Goal: Information Seeking & Learning: Compare options

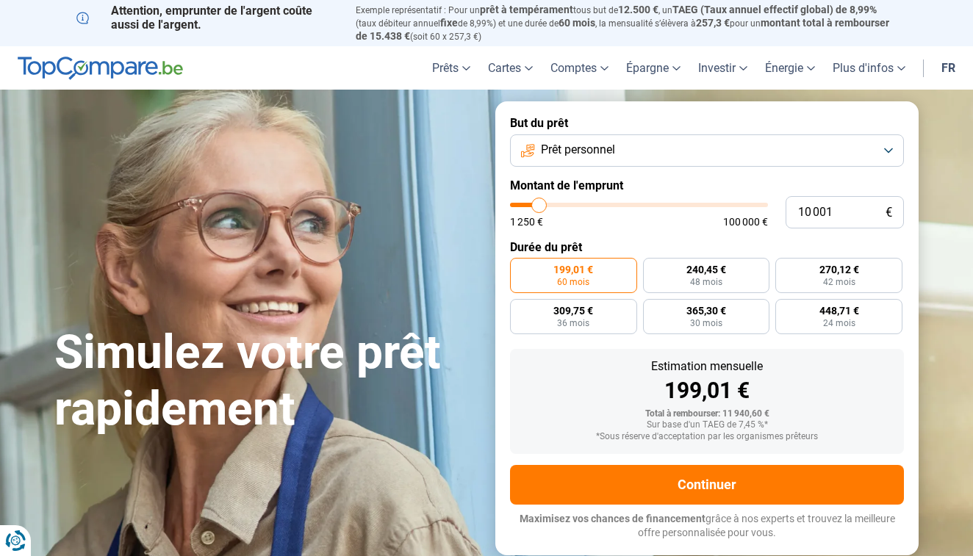
type input "10 750"
type input "10750"
type input "11 250"
type input "11250"
type input "12 000"
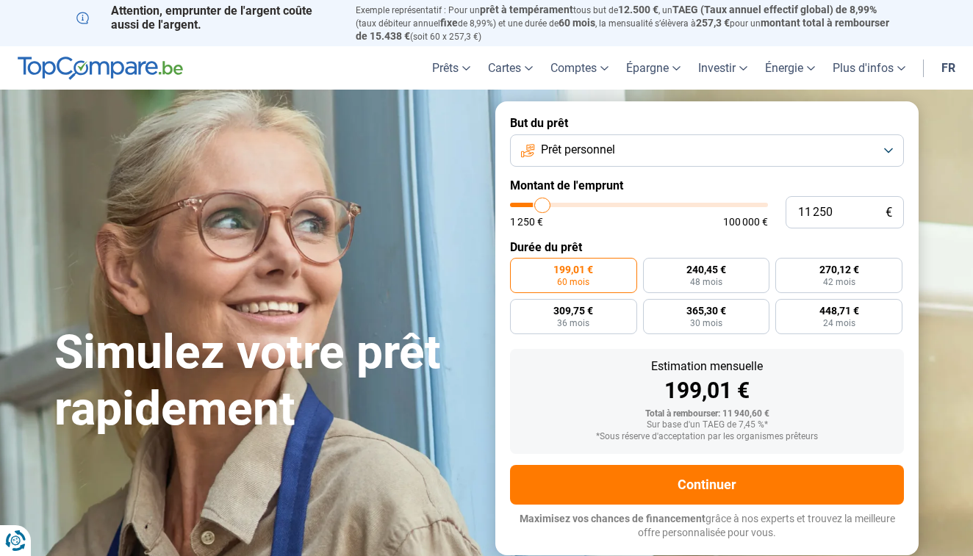
type input "12000"
type input "13 500"
type input "13500"
type input "15 250"
type input "15250"
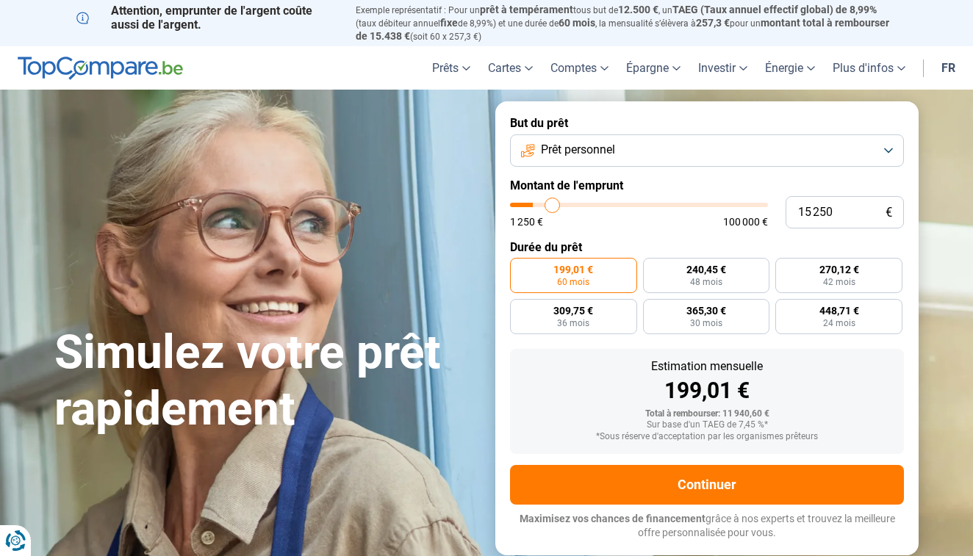
type input "17 250"
type input "17250"
type input "19 500"
type input "19500"
type input "22 500"
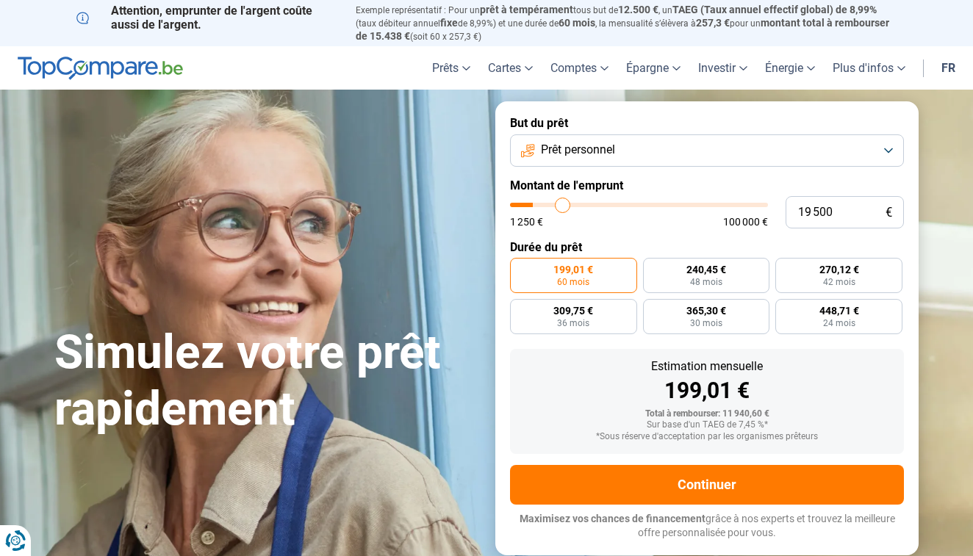
type input "22500"
type input "25 750"
type input "25750"
type input "29 500"
type input "29500"
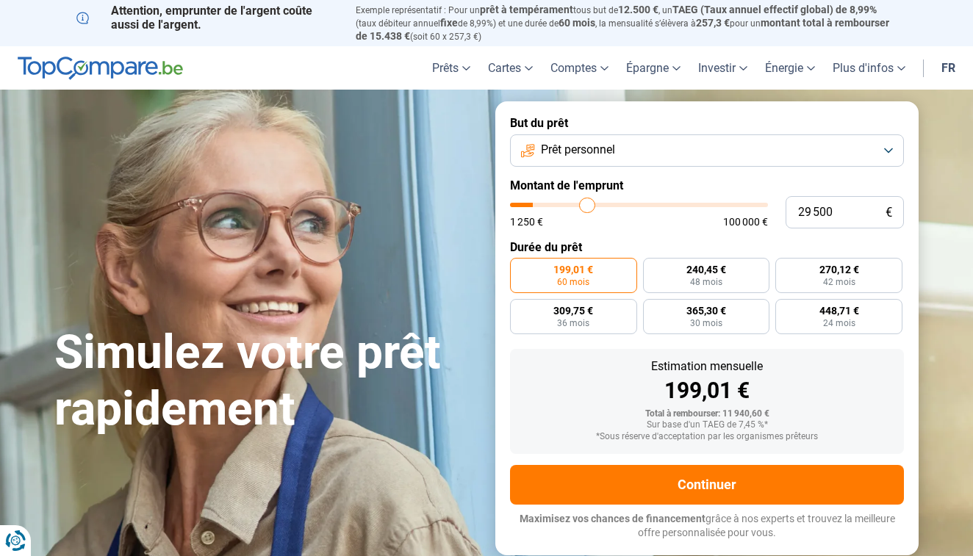
type input "31 000"
type input "31000"
type input "34 250"
type input "34250"
type input "37 000"
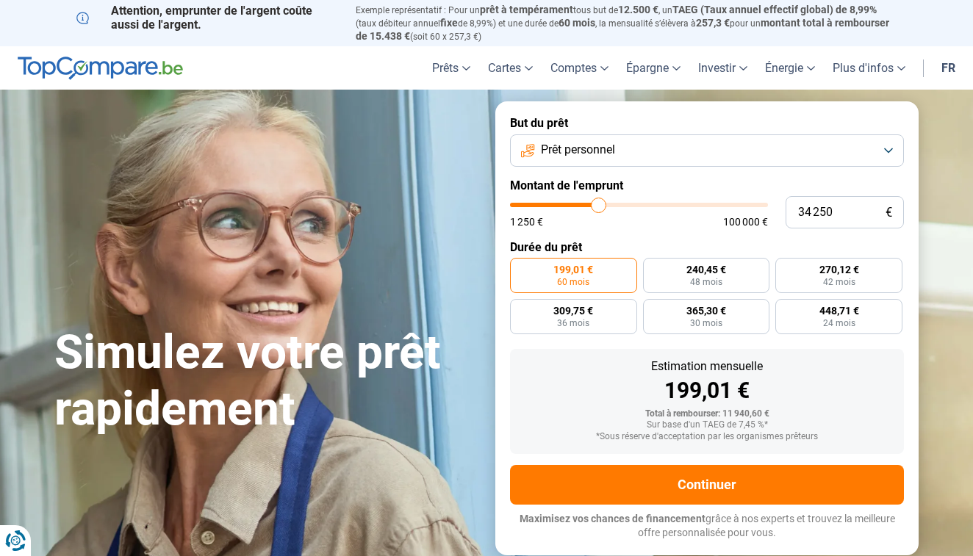
type input "37000"
type input "39 000"
type input "39000"
type input "41 500"
type input "41500"
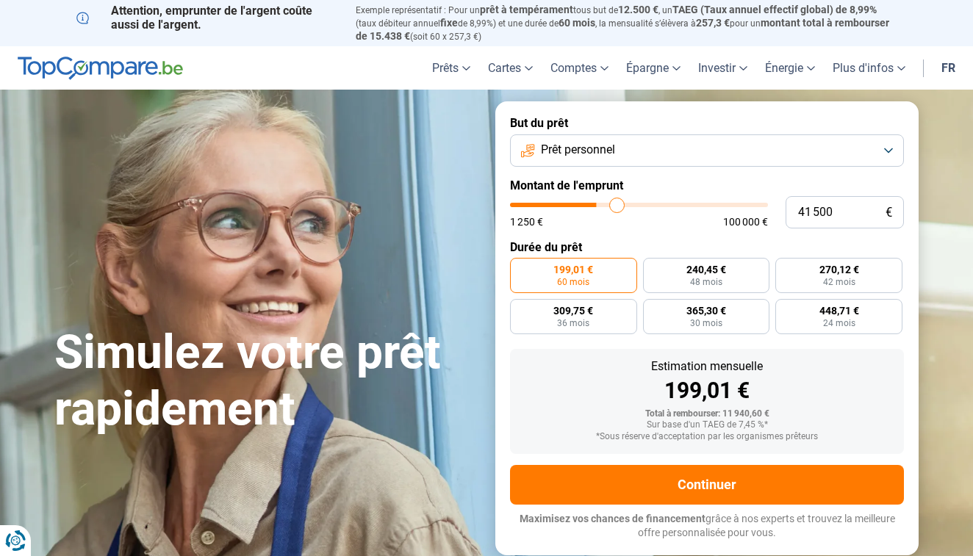
type input "43 250"
type input "43250"
type input "44 750"
type input "44750"
type input "45 250"
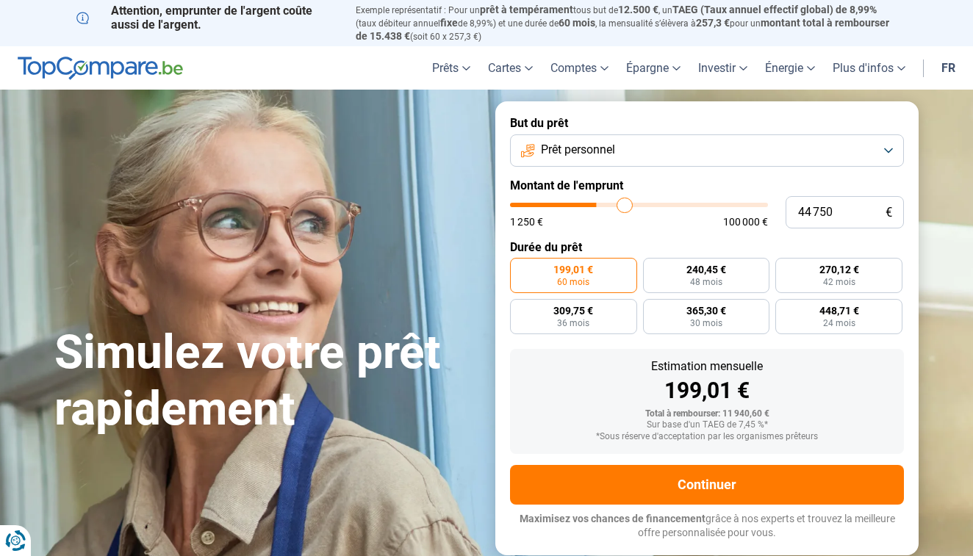
type input "45250"
type input "46 500"
type input "46500"
type input "47 500"
type input "47500"
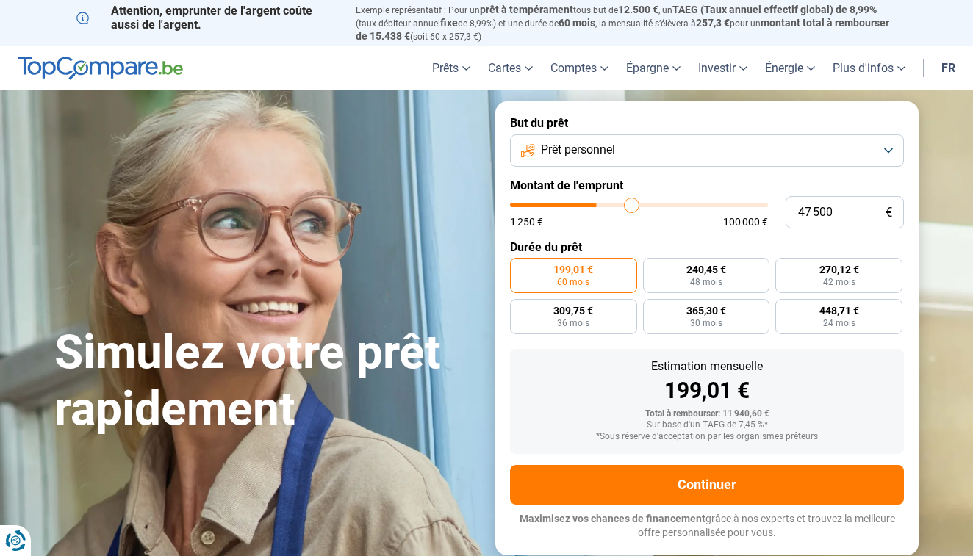
type input "48 000"
type input "48000"
type input "48 750"
type input "48750"
type input "49 000"
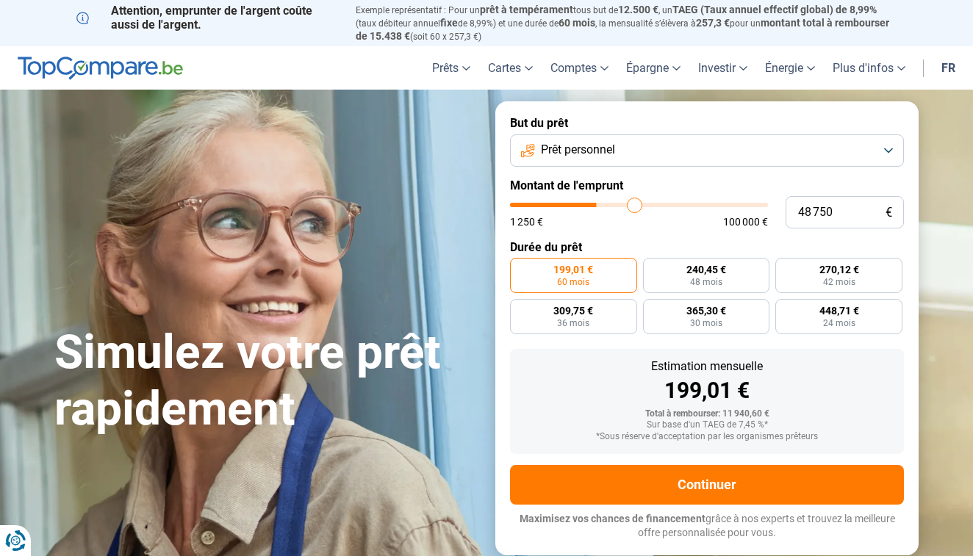
type input "49000"
type input "49 250"
type input "49250"
type input "49 500"
type input "49500"
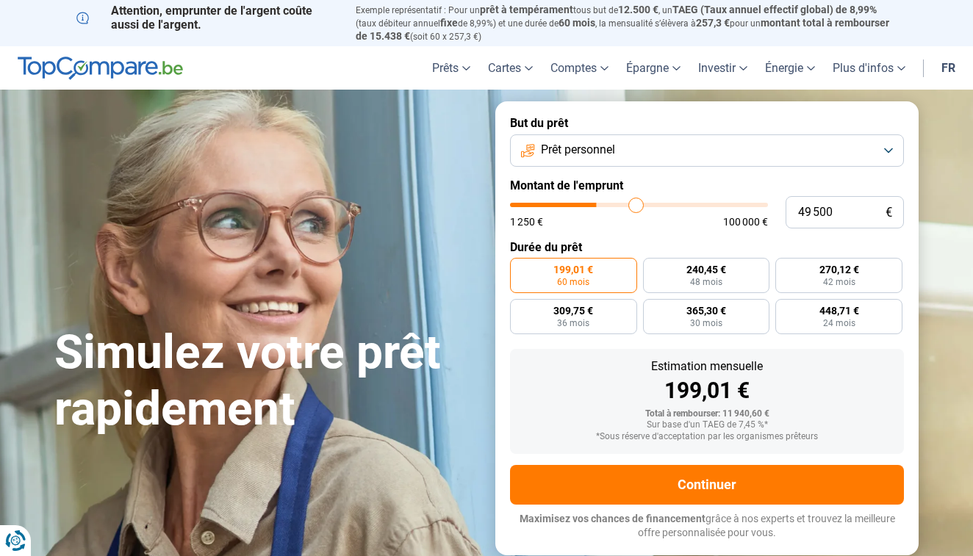
type input "49 750"
type input "49750"
type input "51 750"
type input "51750"
type input "61 250"
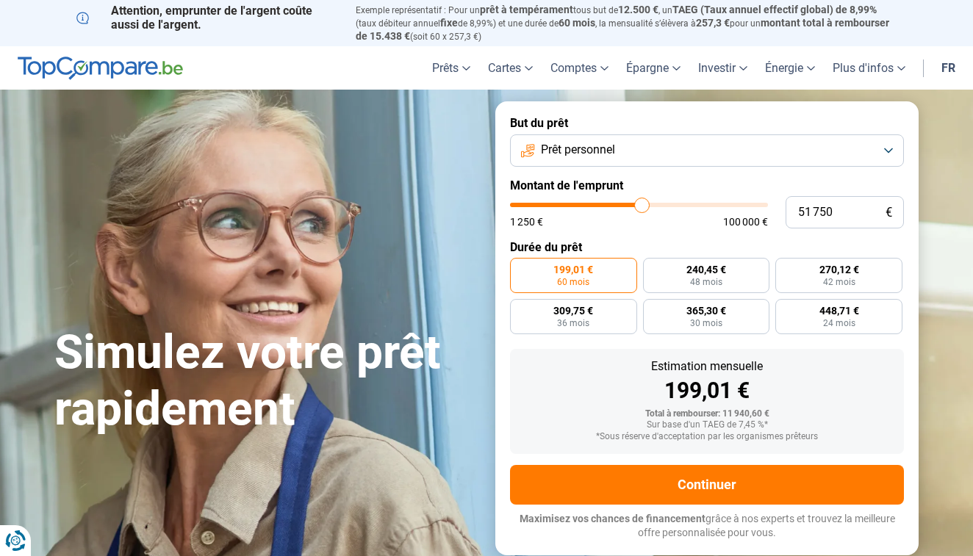
type input "61250"
type input "66 500"
type input "66500"
type input "83 750"
type input "83750"
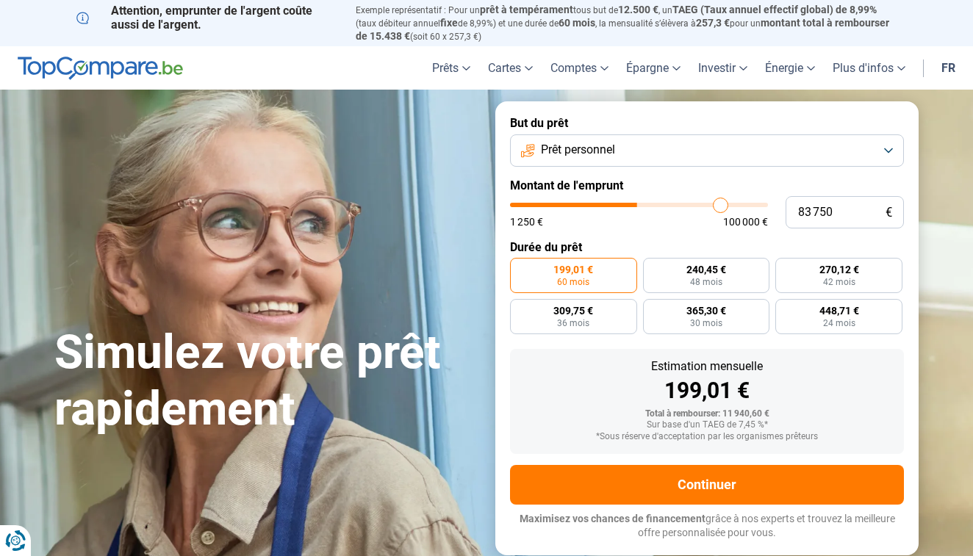
type input "89 750"
type input "89750"
type input "100 000"
type input "100000"
type input "99 500"
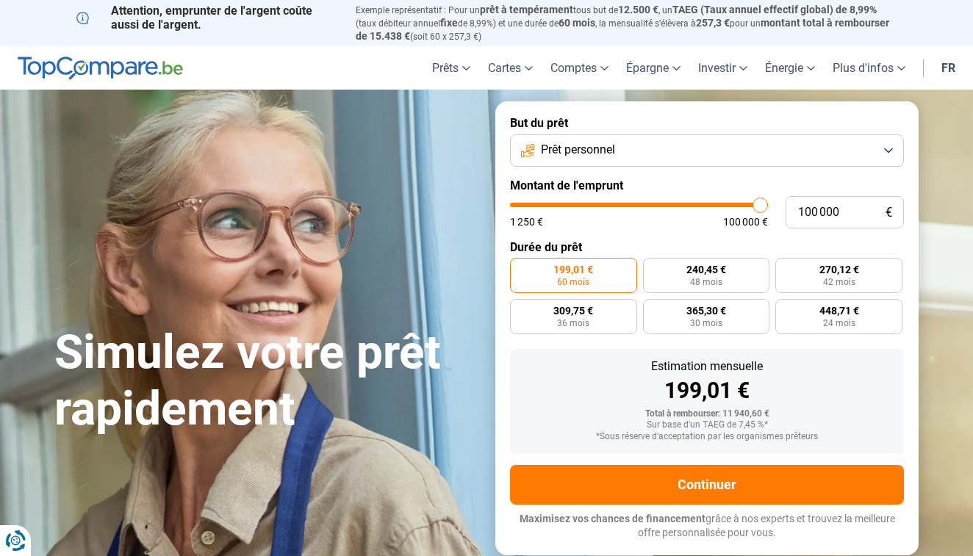
type input "99500"
type input "98 500"
type input "98500"
type input "97 750"
type input "97750"
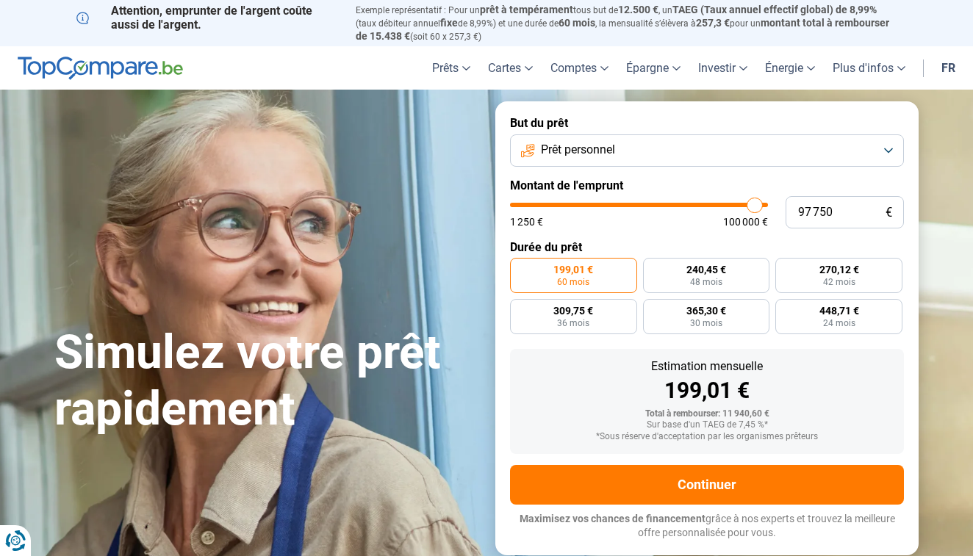
type input "97 000"
type input "97000"
type input "96 750"
type input "96750"
type input "96 250"
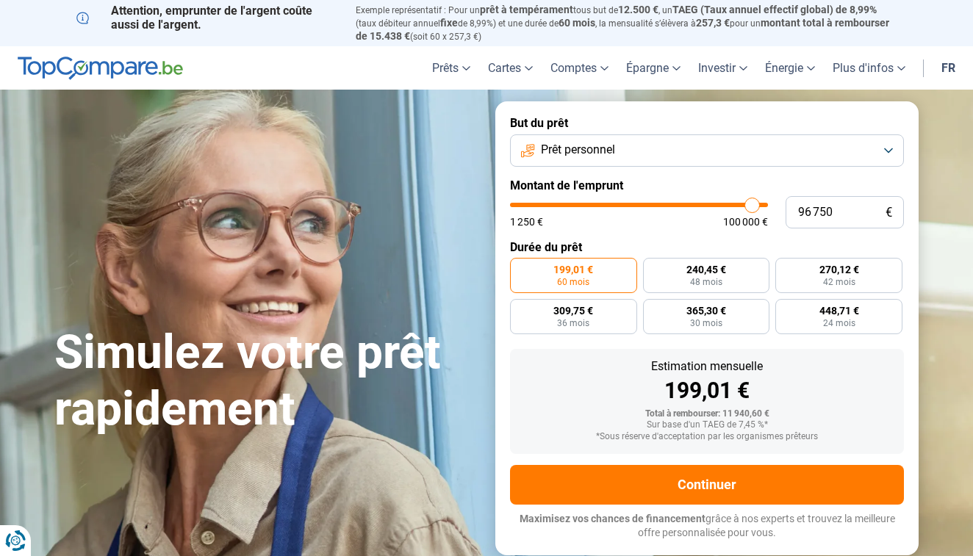
type input "96250"
type input "96 000"
type input "96000"
type input "95 750"
type input "95750"
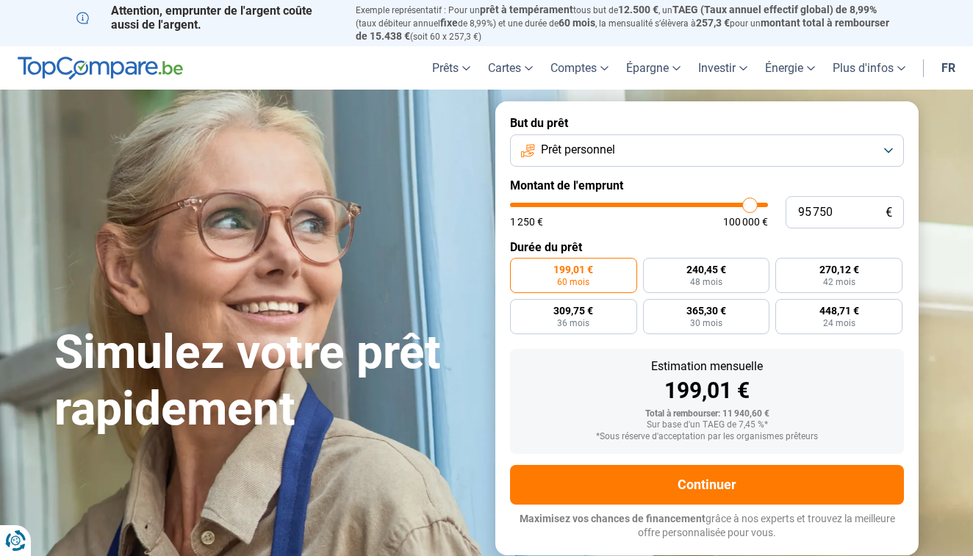
type input "95 250"
type input "95250"
type input "95 000"
type input "95000"
type input "94 500"
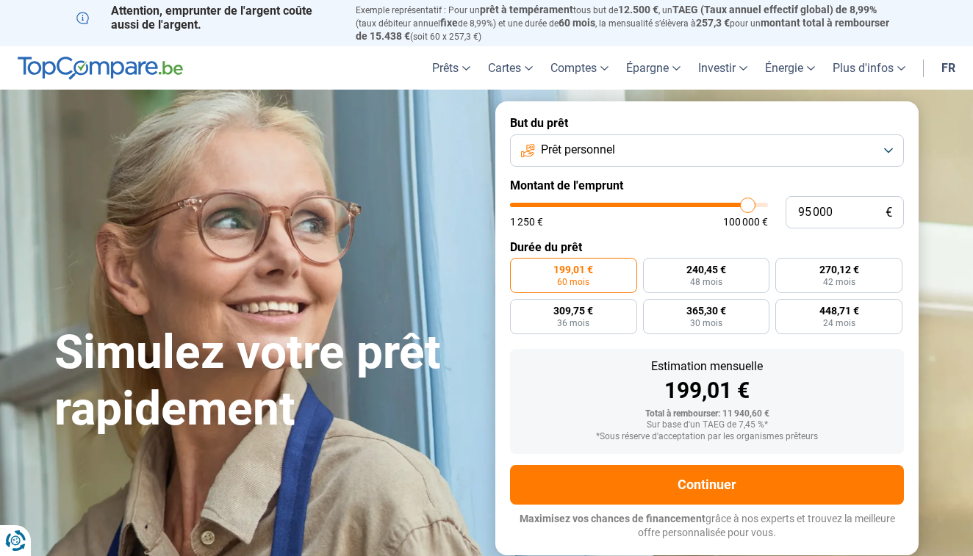
type input "94500"
type input "94 250"
type input "94250"
type input "93 750"
type input "93750"
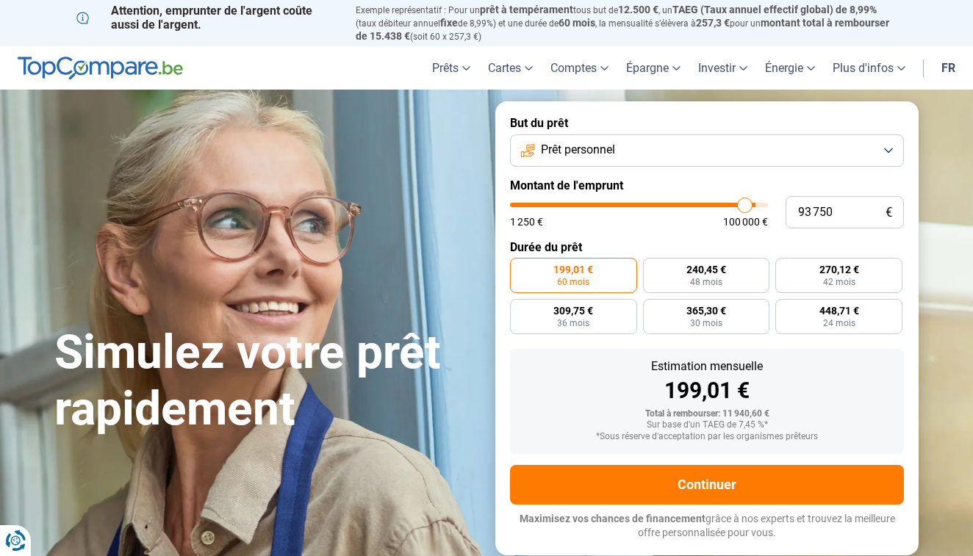
type input "93 500"
type input "93500"
type input "93 250"
type input "93250"
type input "93 500"
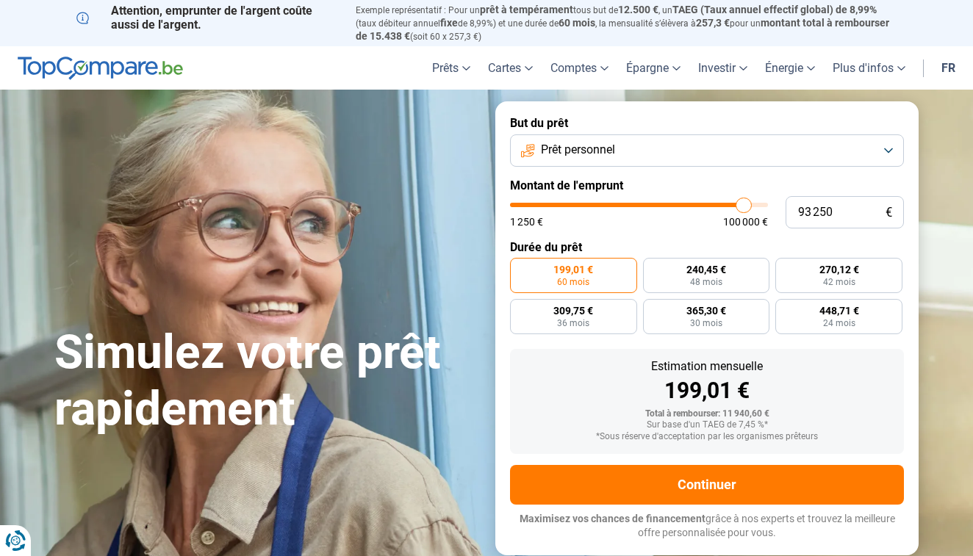
type input "93500"
type input "94 250"
type input "94250"
type input "95 250"
type input "95250"
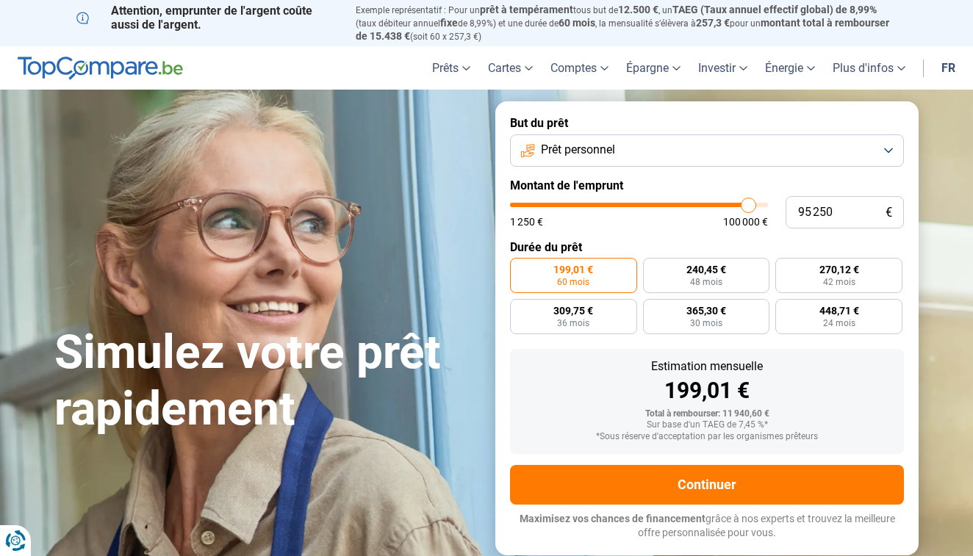
type input "96 250"
type input "96250"
type input "97 500"
type input "97500"
type input "99 000"
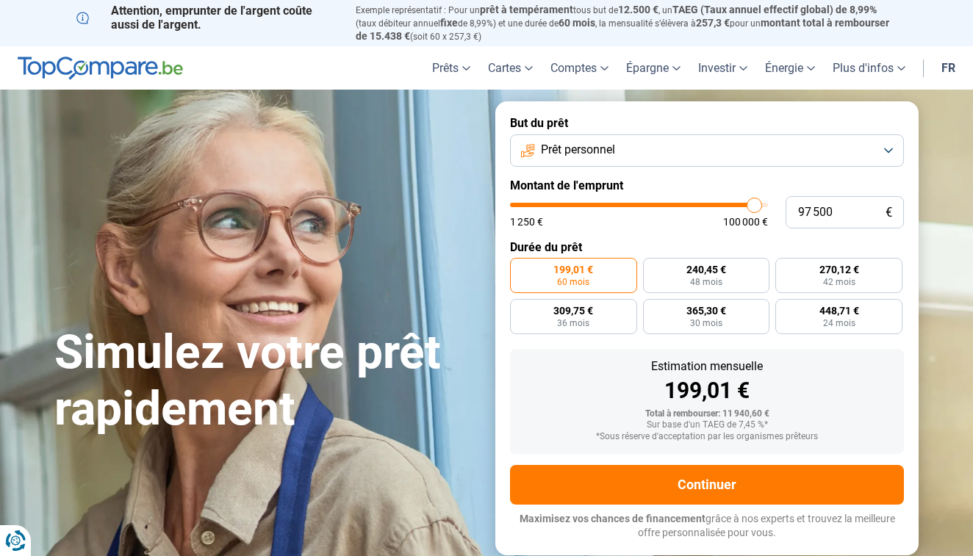
type input "99000"
type input "100 000"
drag, startPoint x: 542, startPoint y: 201, endPoint x: 848, endPoint y: 255, distance: 310.5
type input "100000"
click at [848, 255] on form "But du prêt Prêt personnel Montant de l'emprunt 100 000 € 1 250 € 100 000 € Dur…" at bounding box center [706, 328] width 423 height 454
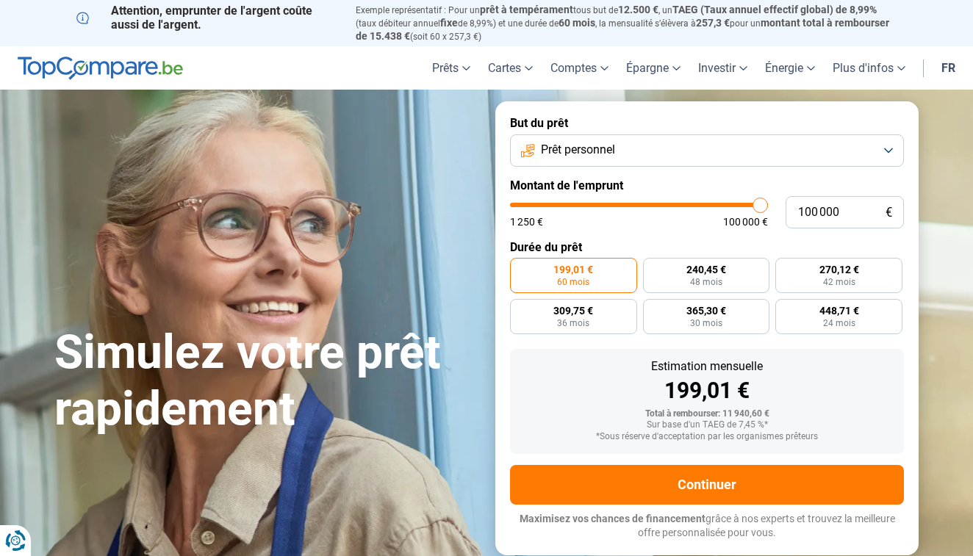
radio input "false"
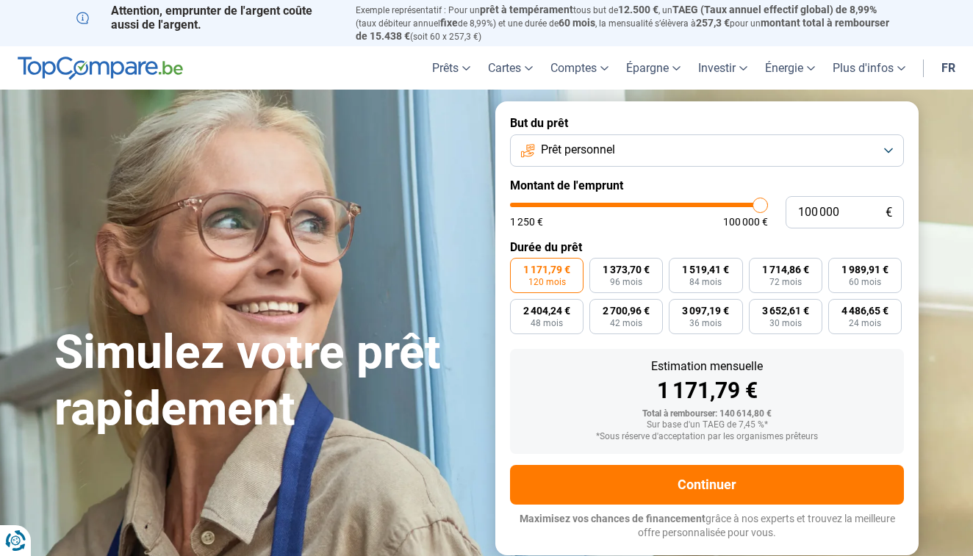
type input "99 500"
type input "99500"
type input "99 250"
type input "99250"
type input "98 750"
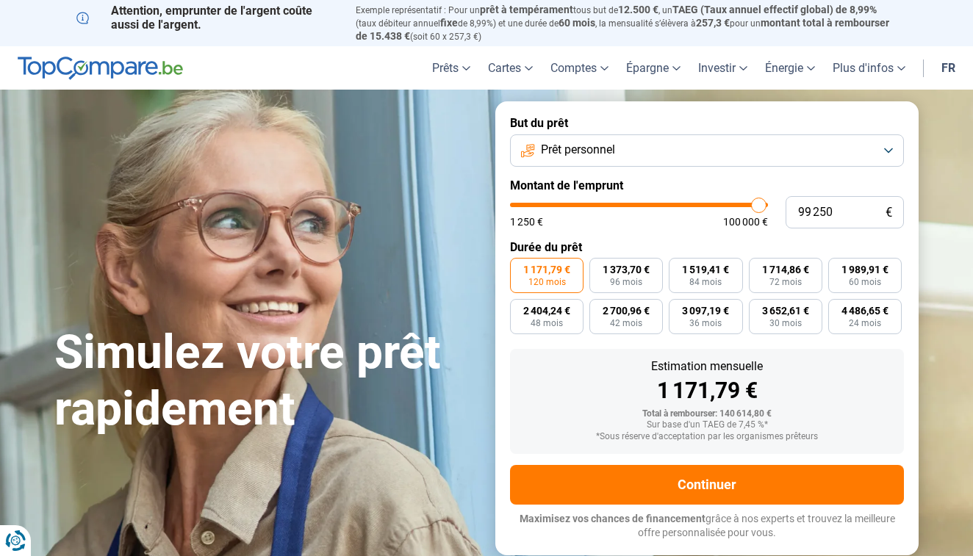
type input "98750"
type input "98 250"
type input "98250"
type input "97 750"
type input "97750"
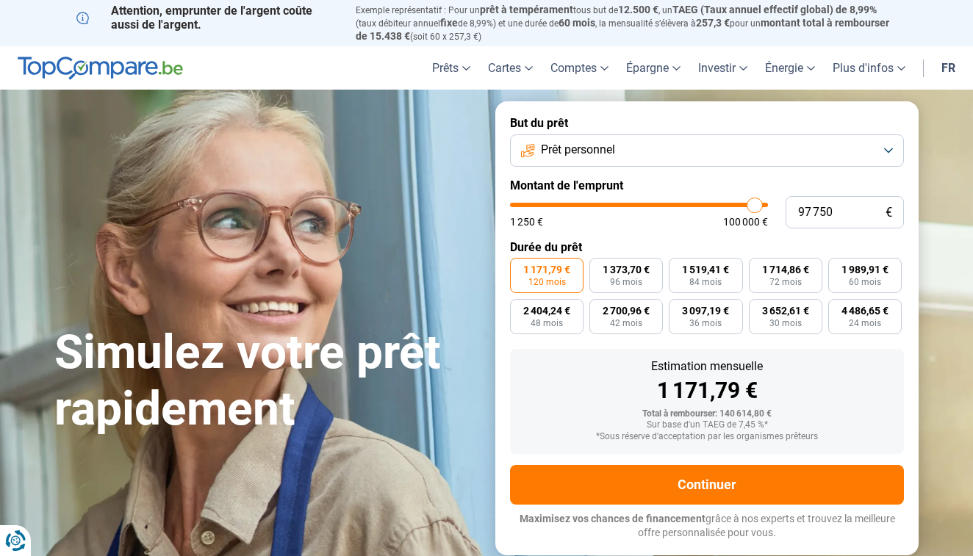
type input "97 000"
type input "97000"
type input "96 250"
type input "96250"
type input "94 750"
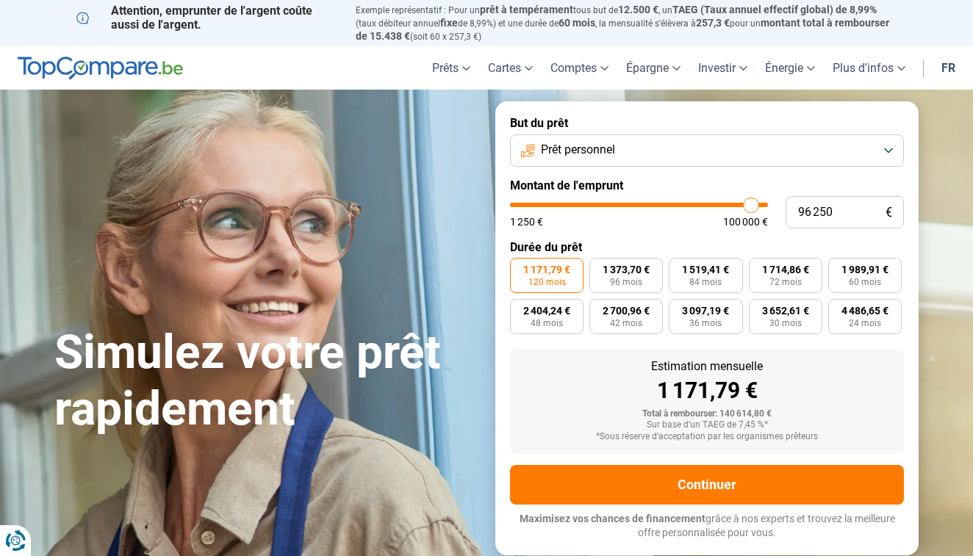
type input "94750"
type input "93 250"
type input "93250"
type input "91 750"
type input "91750"
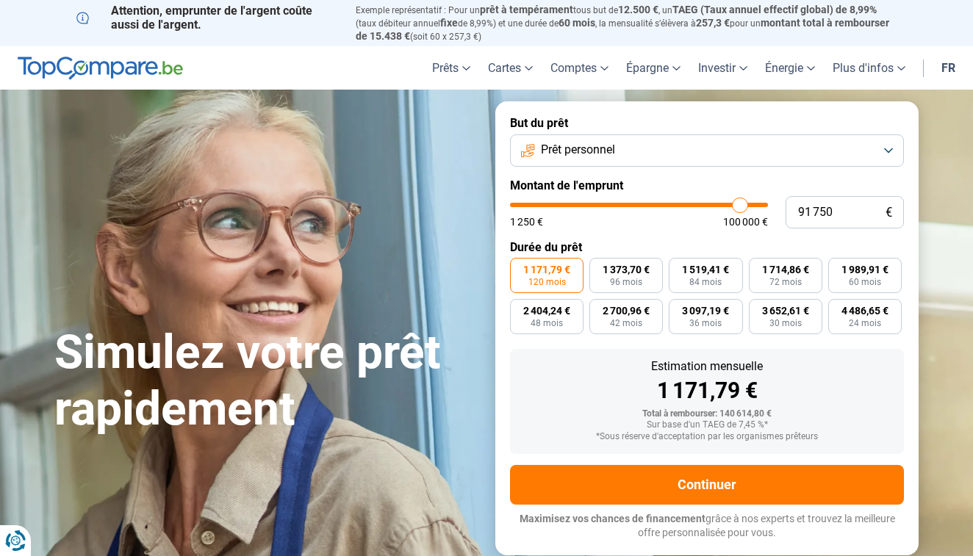
type input "90 250"
type input "90250"
type input "88 750"
type input "88750"
type input "87 250"
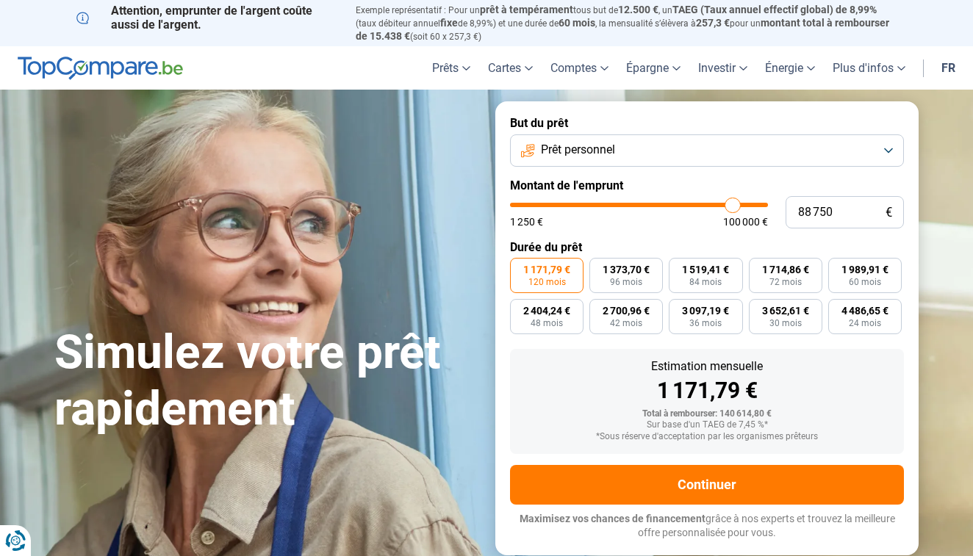
type input "87250"
type input "85 750"
type input "85750"
type input "84 000"
type input "84000"
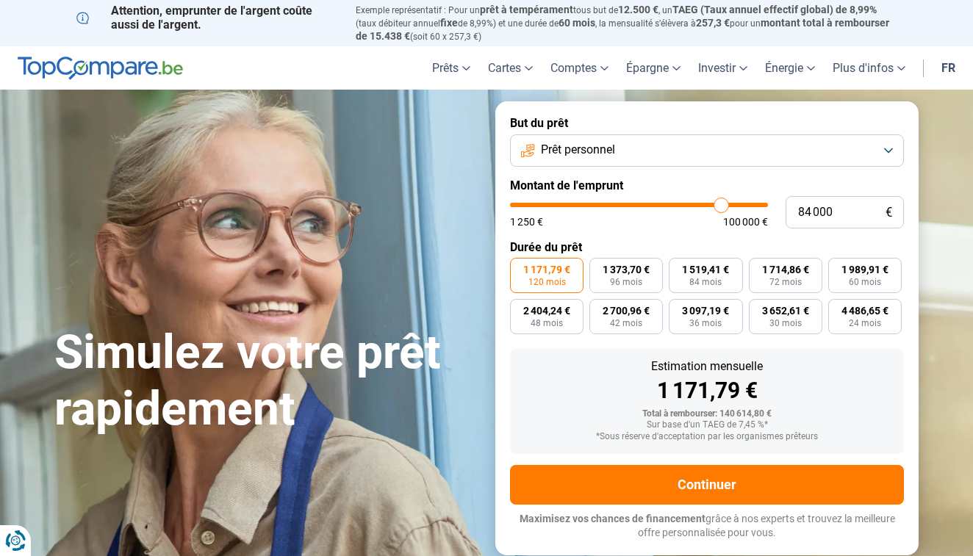
type input "82 500"
type input "82500"
type input "80 750"
type input "80750"
type input "79 250"
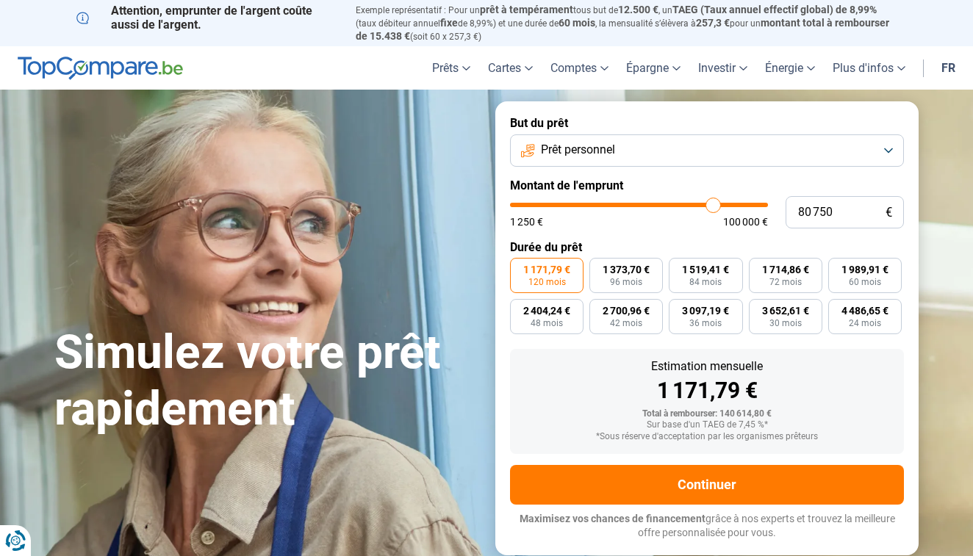
type input "79250"
type input "77 750"
type input "77750"
type input "76 250"
type input "76250"
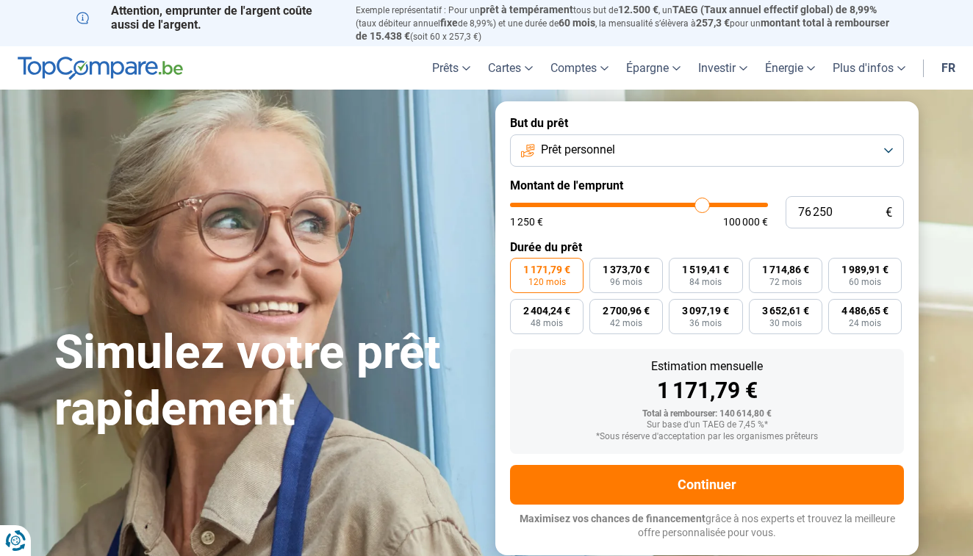
type input "74 500"
type input "74500"
type input "72 750"
type input "72750"
type input "71 000"
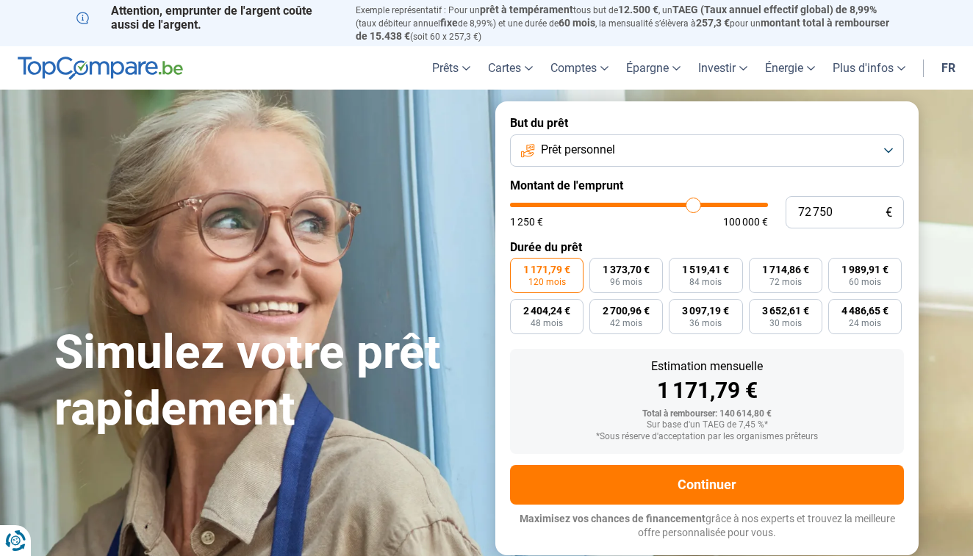
type input "71000"
type input "69 000"
type input "69000"
type input "67 000"
type input "67000"
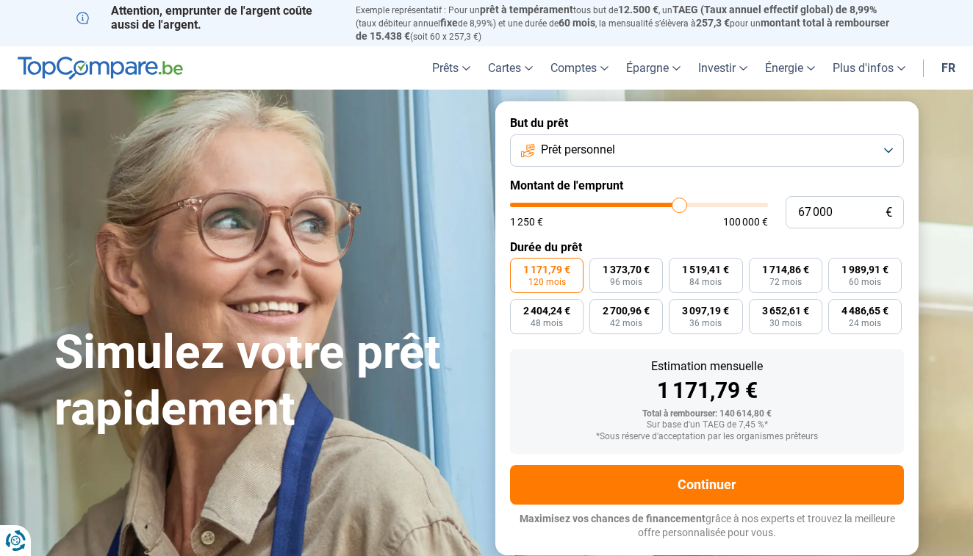
type input "65 250"
type input "65250"
type input "63 500"
type input "63500"
type input "61 500"
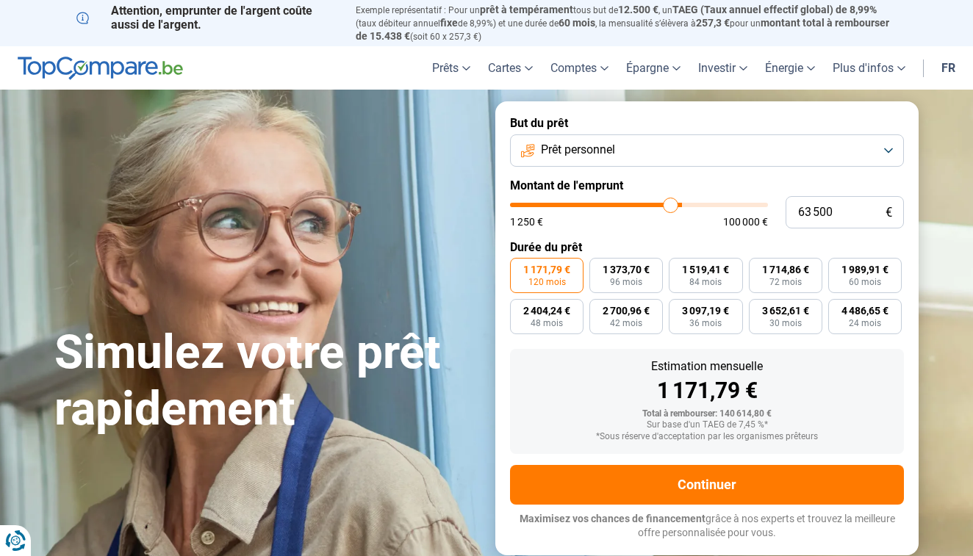
type input "61500"
type input "60 000"
type input "60000"
type input "58 250"
type input "58250"
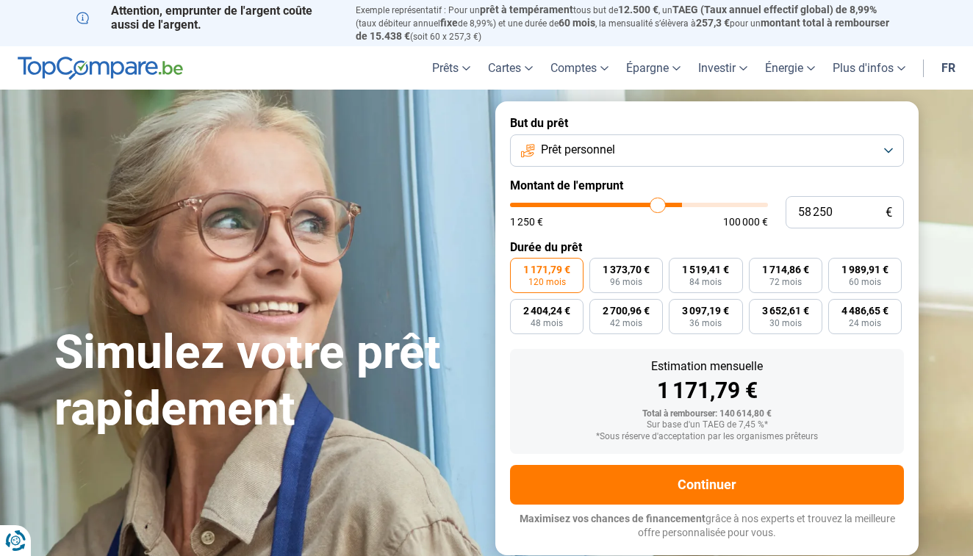
type input "57 000"
type input "57000"
type input "55 500"
type input "55500"
type input "54 000"
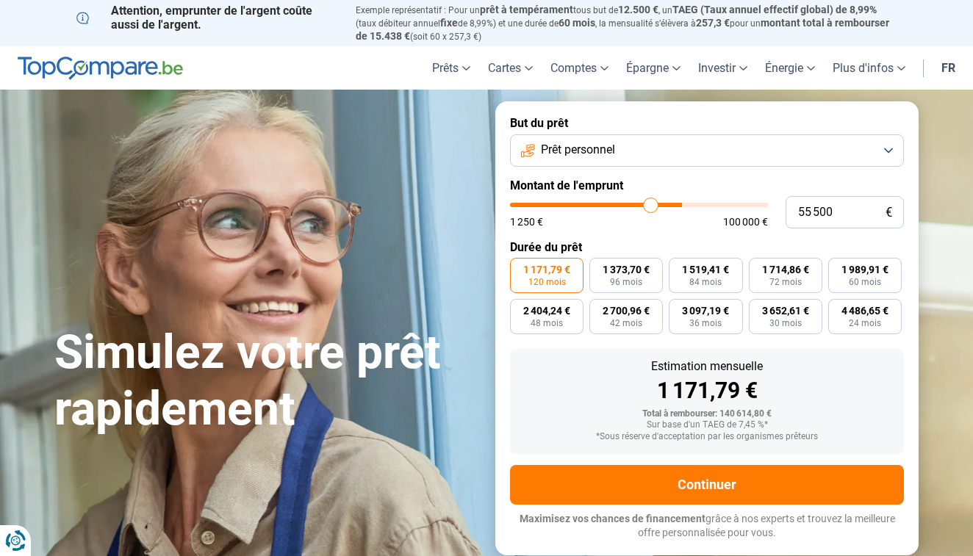
type input "54000"
type input "53 500"
type input "53500"
type input "52 500"
type input "52500"
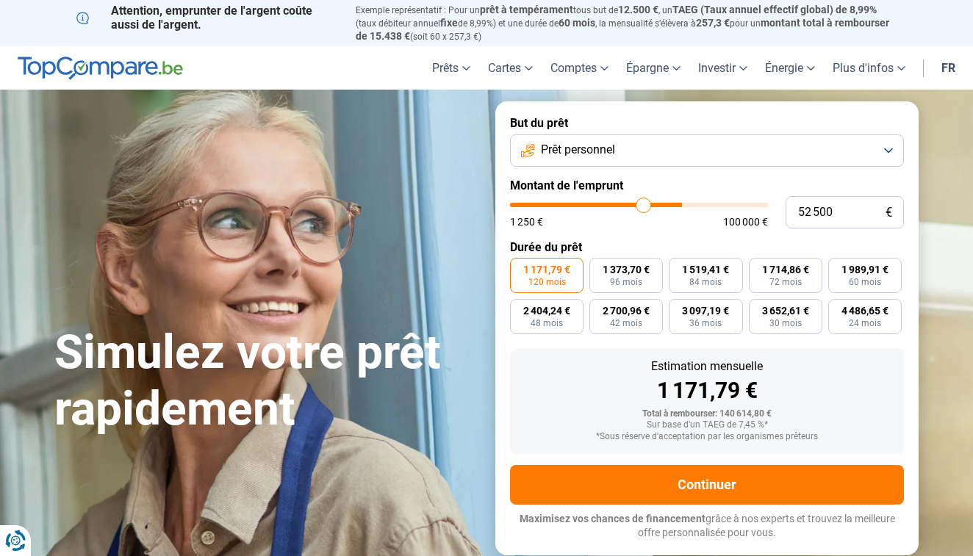
type input "51 750"
type input "51750"
type input "51 000"
type input "51000"
type input "50 500"
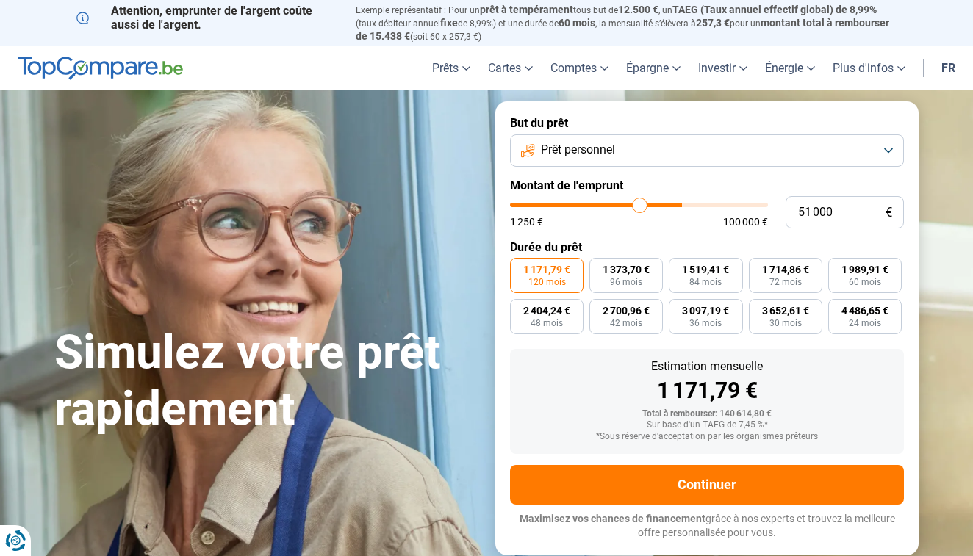
type input "50500"
type input "49 750"
type input "49750"
type input "49 250"
type input "49250"
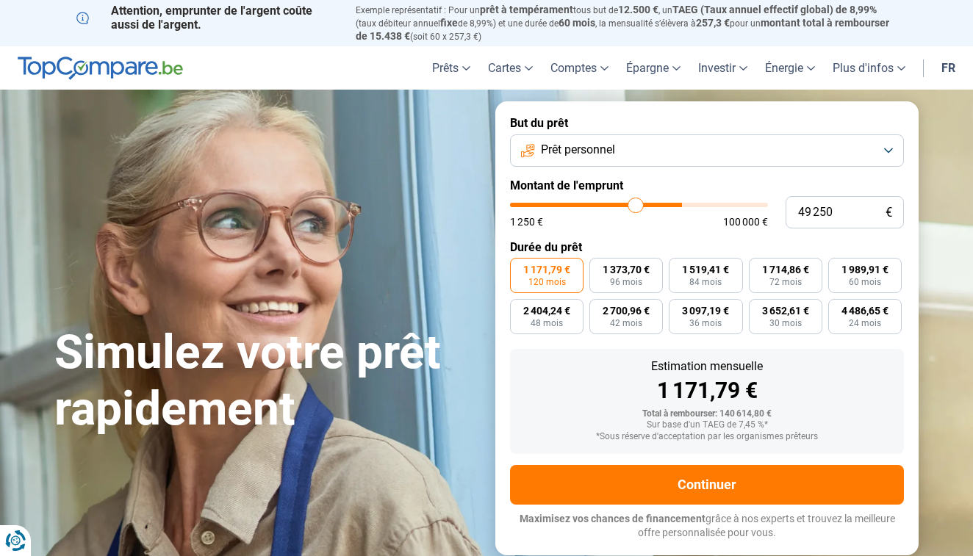
type input "49 000"
type input "49000"
type input "48 750"
type input "48750"
type input "48 000"
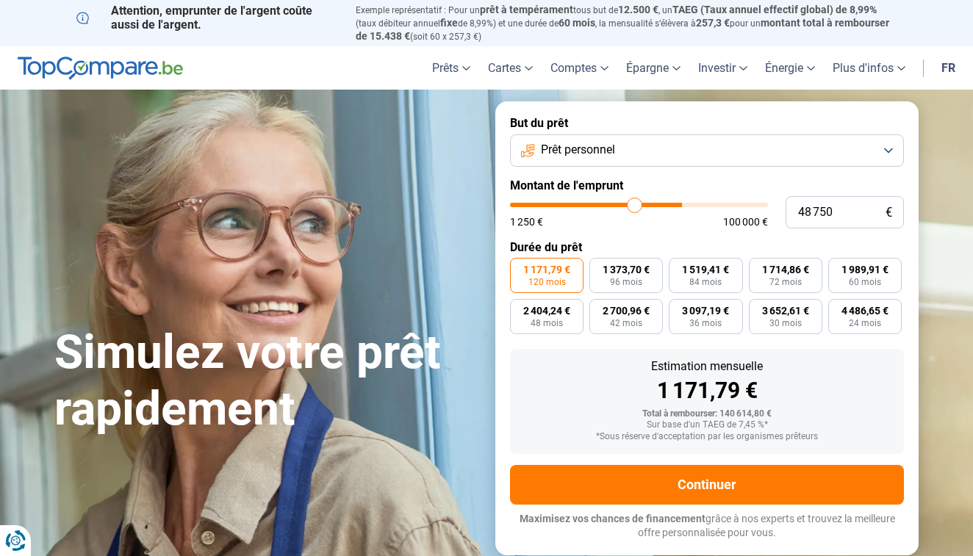
type input "48000"
type input "47 750"
type input "47750"
type input "47 500"
type input "47500"
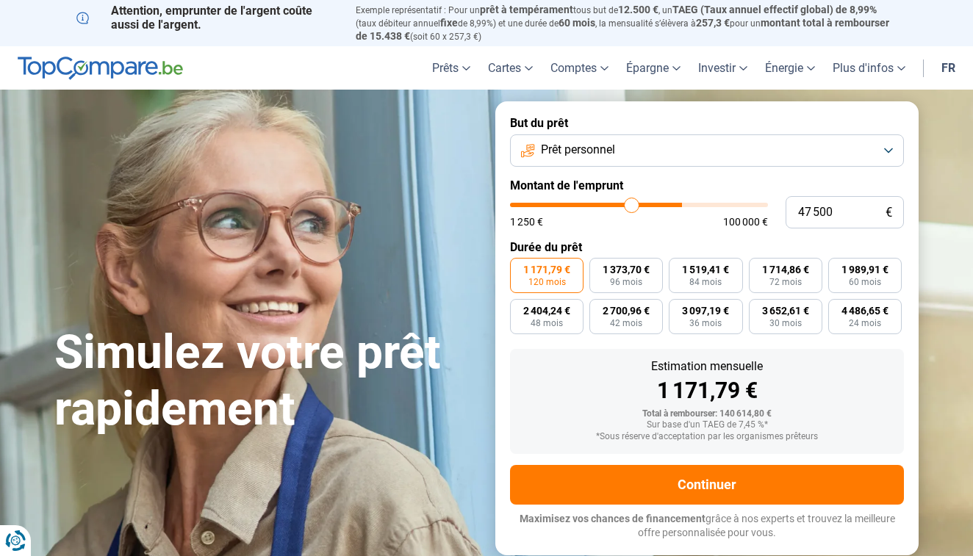
type input "46 750"
drag, startPoint x: 759, startPoint y: 202, endPoint x: 576, endPoint y: 205, distance: 183.1
click at [576, 205] on input "range" at bounding box center [639, 205] width 258 height 4
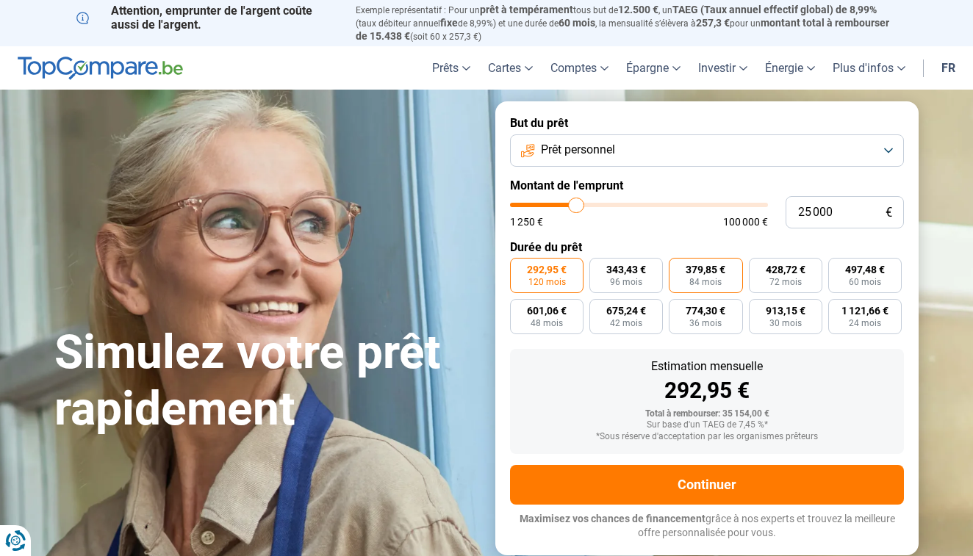
click at [714, 289] on label "379,85 € 84 mois" at bounding box center [706, 275] width 74 height 35
click at [678, 268] on input "379,85 € 84 mois" at bounding box center [674, 263] width 10 height 10
click at [787, 283] on span "72 mois" at bounding box center [786, 282] width 32 height 9
click at [759, 268] on input "428,72 € 72 mois" at bounding box center [754, 263] width 10 height 10
click at [723, 277] on label "379,85 € 84 mois" at bounding box center [706, 275] width 74 height 35
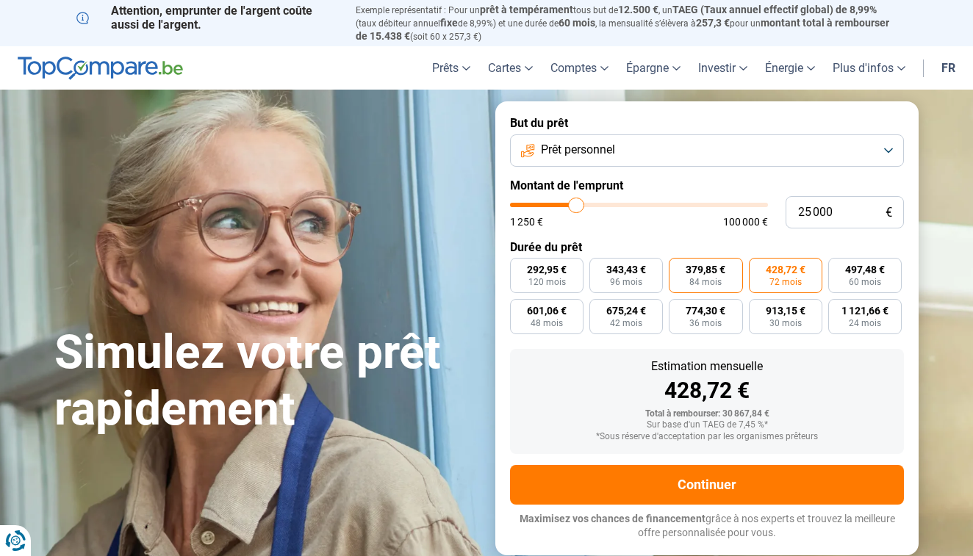
click at [678, 268] on input "379,85 € 84 mois" at bounding box center [674, 263] width 10 height 10
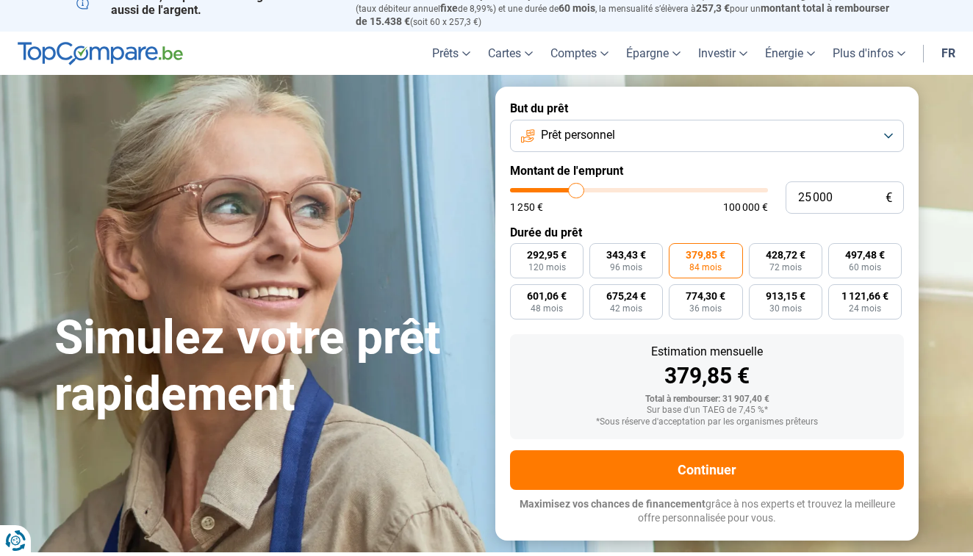
scroll to position [14, 0]
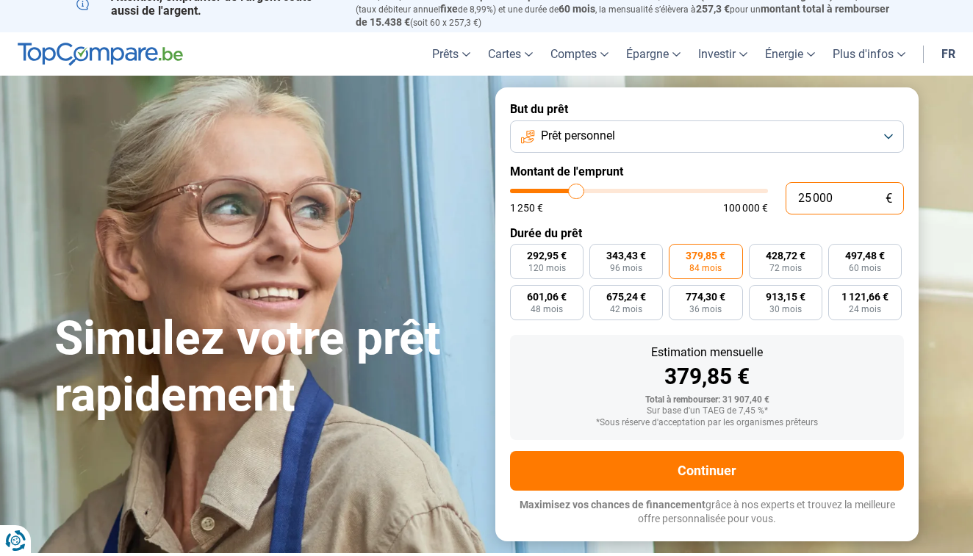
click at [837, 197] on input "25 000" at bounding box center [845, 198] width 118 height 32
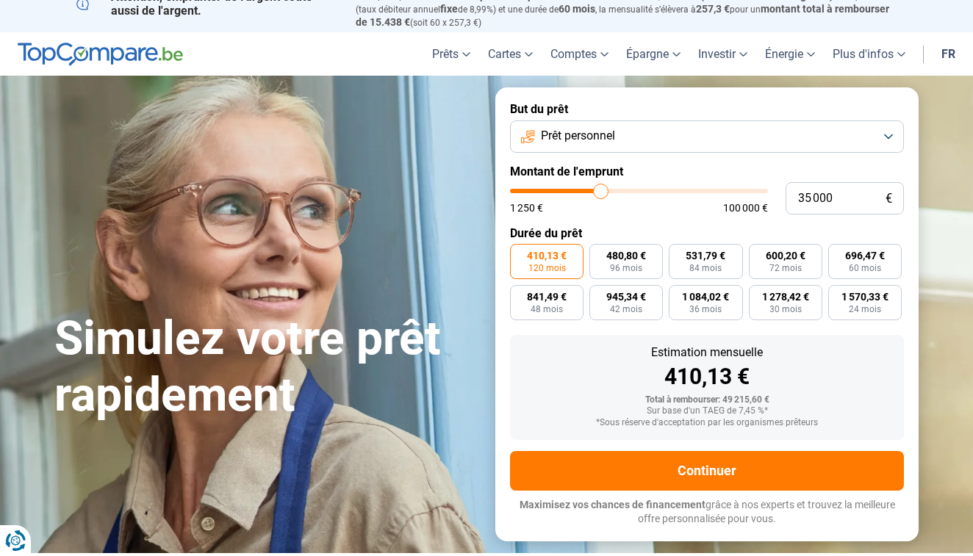
click at [682, 216] on form "But du prêt Prêt personnel Montant de l'emprunt 35 000 € 1 250 € 100 000 € Duré…" at bounding box center [706, 314] width 423 height 454
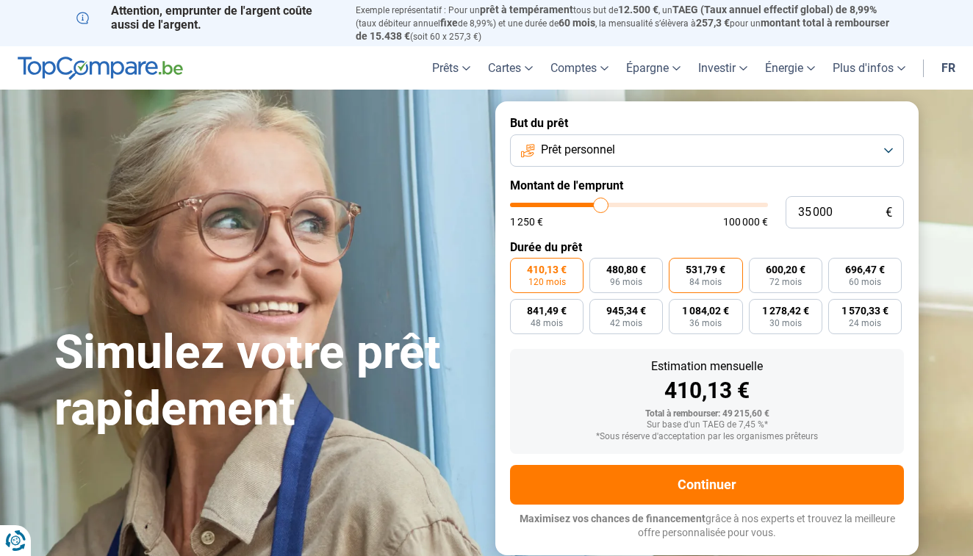
click at [721, 280] on span "84 mois" at bounding box center [705, 282] width 32 height 9
click at [678, 268] on input "531,79 € 84 mois" at bounding box center [674, 263] width 10 height 10
click at [642, 278] on label "480,80 € 96 mois" at bounding box center [627, 275] width 74 height 35
click at [599, 268] on input "480,80 € 96 mois" at bounding box center [595, 263] width 10 height 10
click at [554, 278] on span "120 mois" at bounding box center [547, 282] width 37 height 9
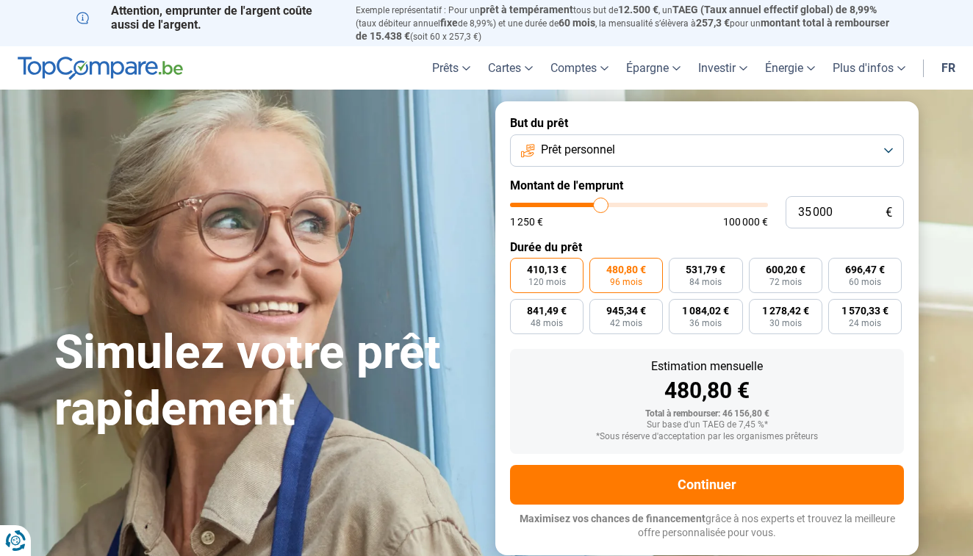
click at [520, 268] on input "410,13 € 120 mois" at bounding box center [515, 263] width 10 height 10
